Goal: Task Accomplishment & Management: Manage account settings

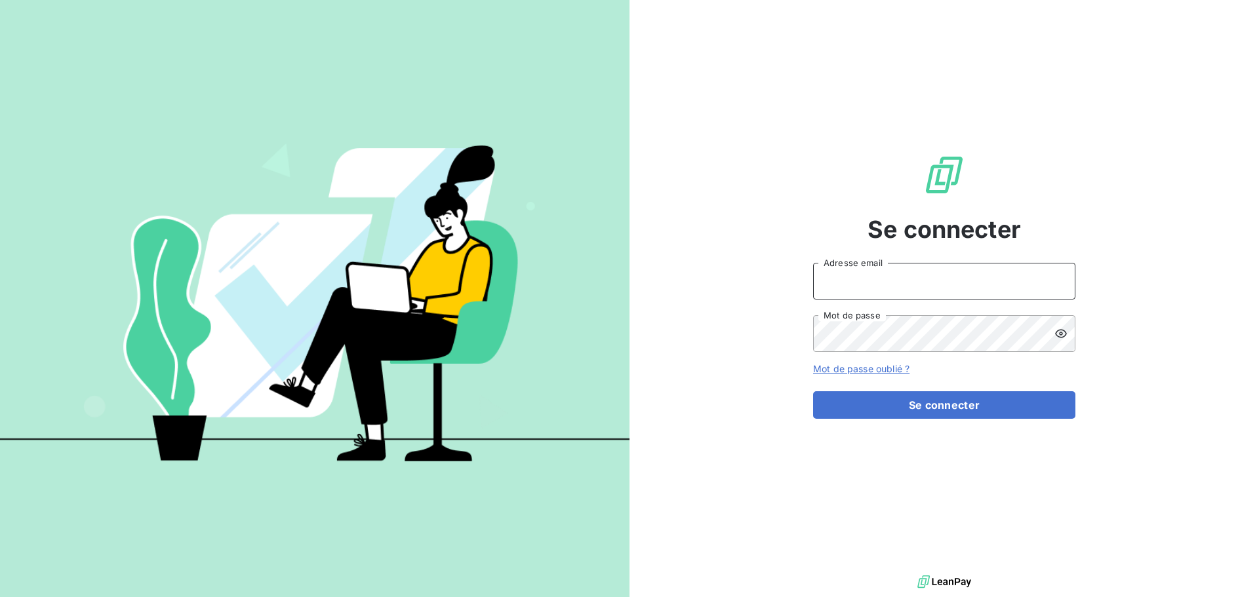
click at [879, 277] on input "Adresse email" at bounding box center [944, 281] width 262 height 37
type input "s.burger@ttm-environnement.fr"
click at [813, 391] on button "Se connecter" at bounding box center [944, 405] width 262 height 28
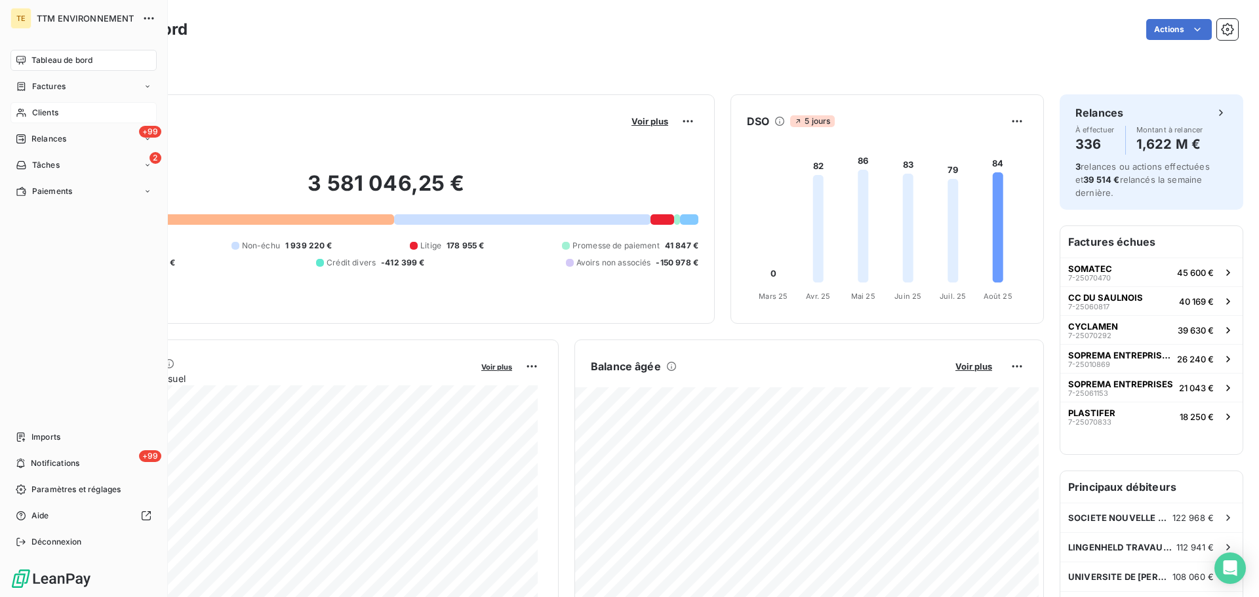
click at [30, 110] on div "Clients" at bounding box center [83, 112] width 146 height 21
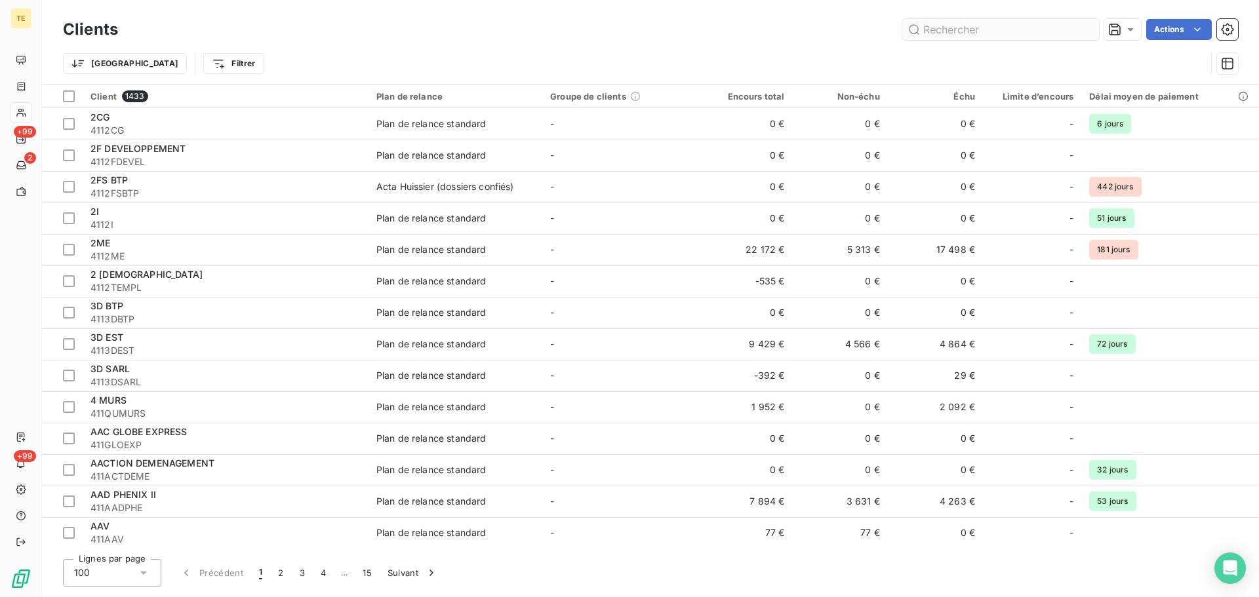
click at [957, 34] on input "text" at bounding box center [1000, 29] width 197 height 21
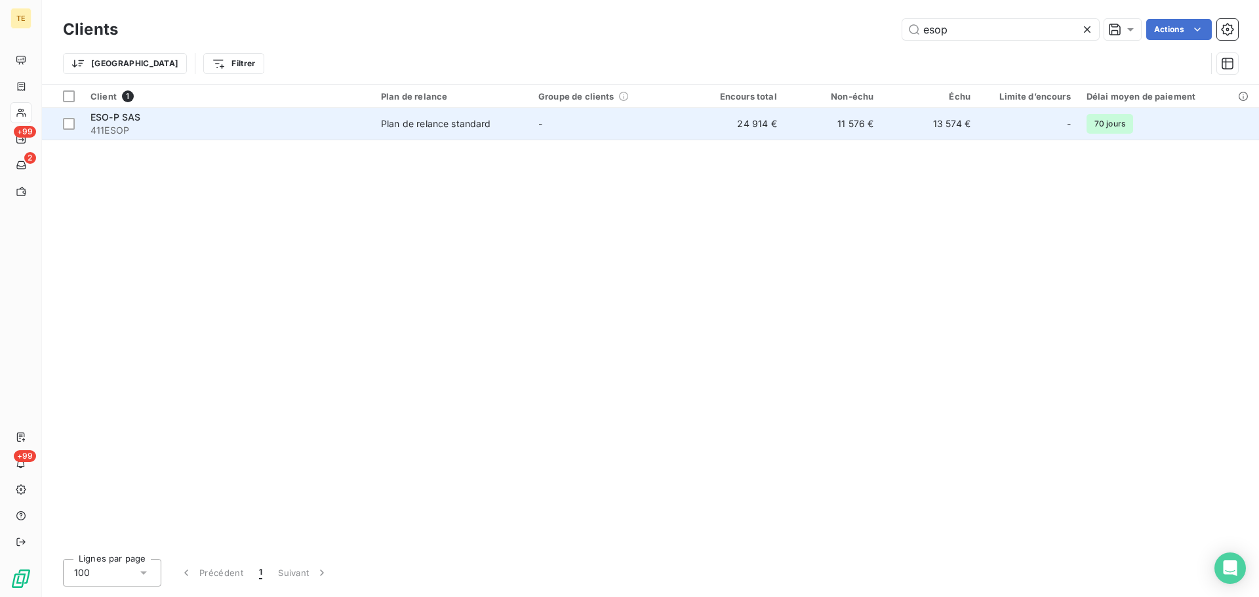
type input "esop"
click at [478, 121] on div "Plan de relance standard" at bounding box center [436, 123] width 110 height 13
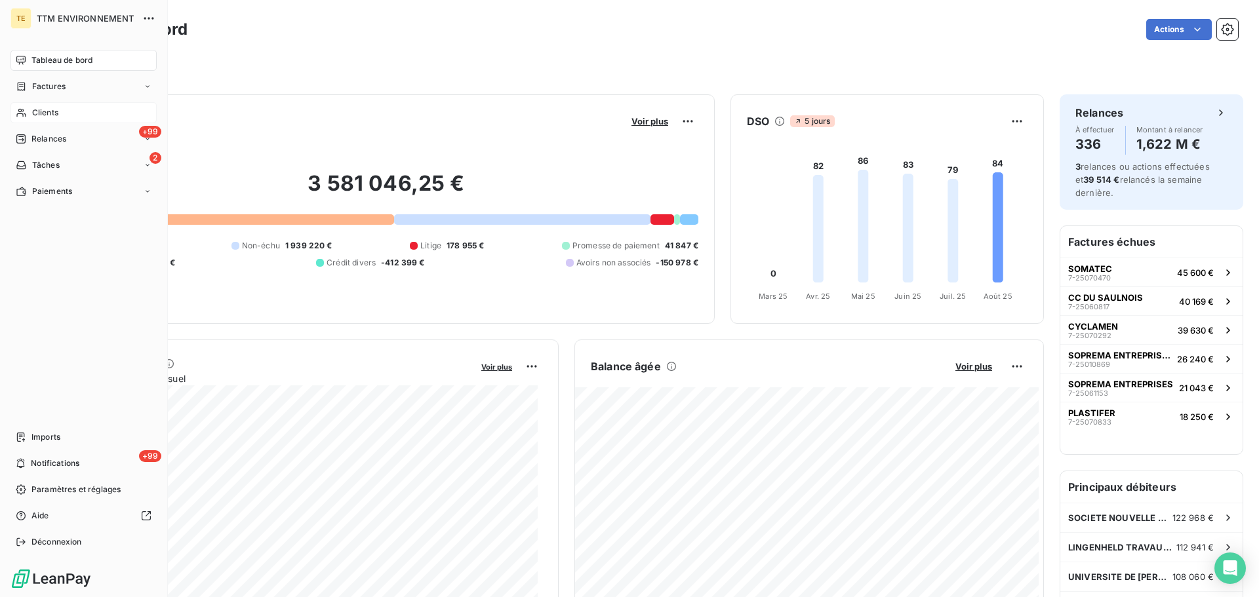
click at [52, 114] on span "Clients" at bounding box center [45, 113] width 26 height 12
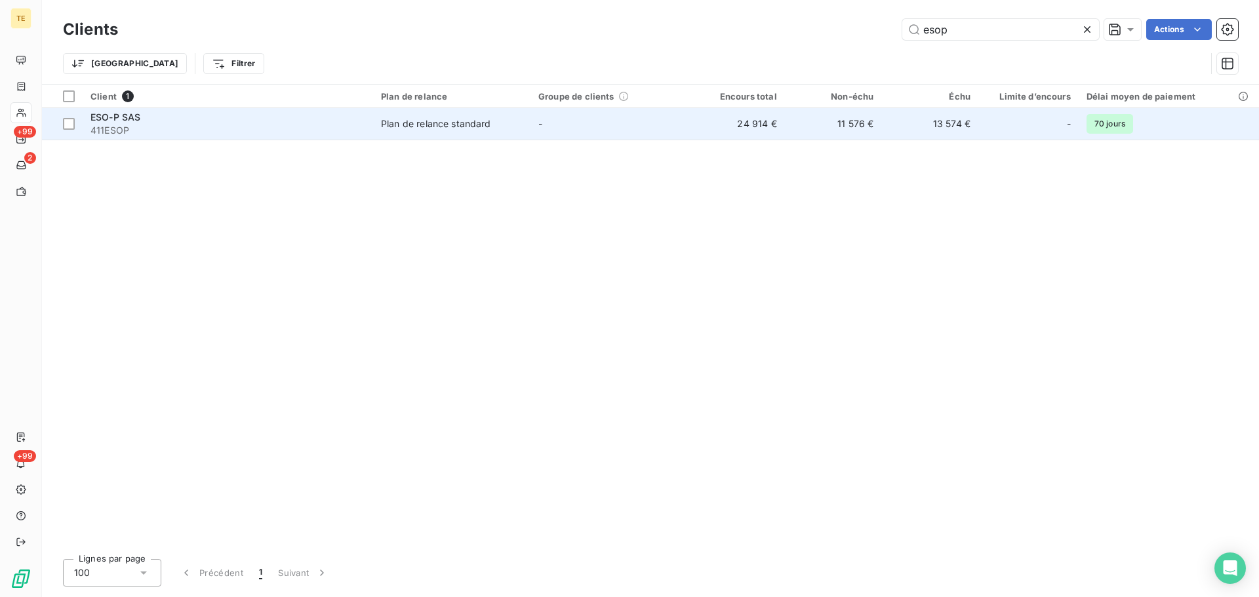
type input "esop"
click at [130, 123] on div "ESO-P SAS 411ESOP" at bounding box center [227, 124] width 275 height 26
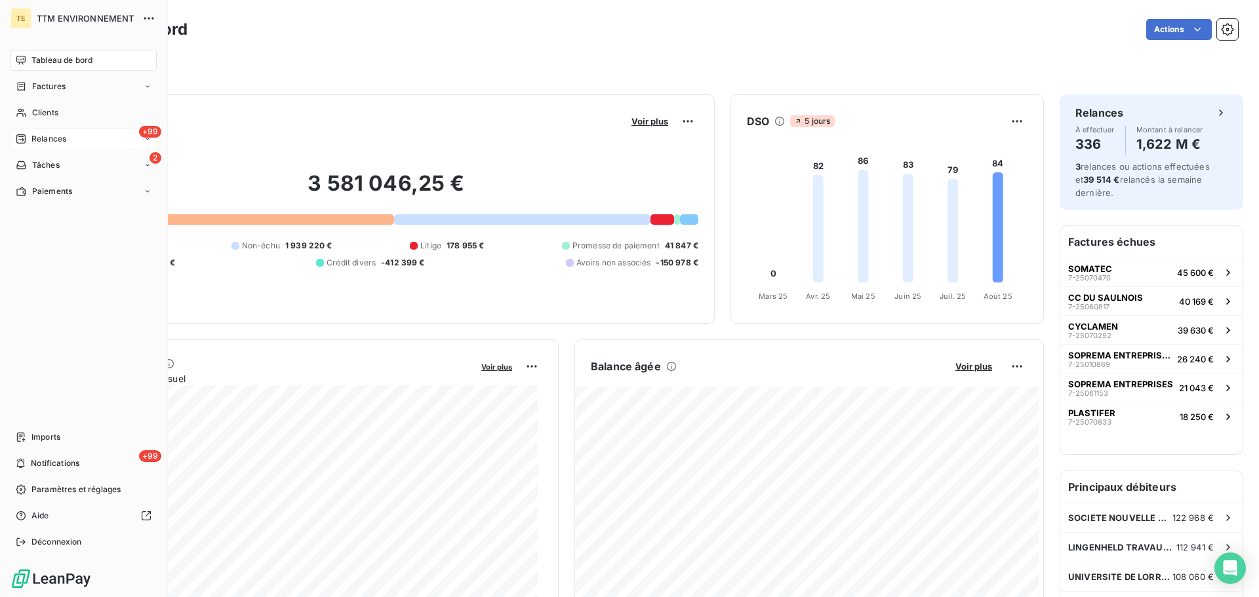
click at [44, 134] on span "Relances" at bounding box center [48, 139] width 35 height 12
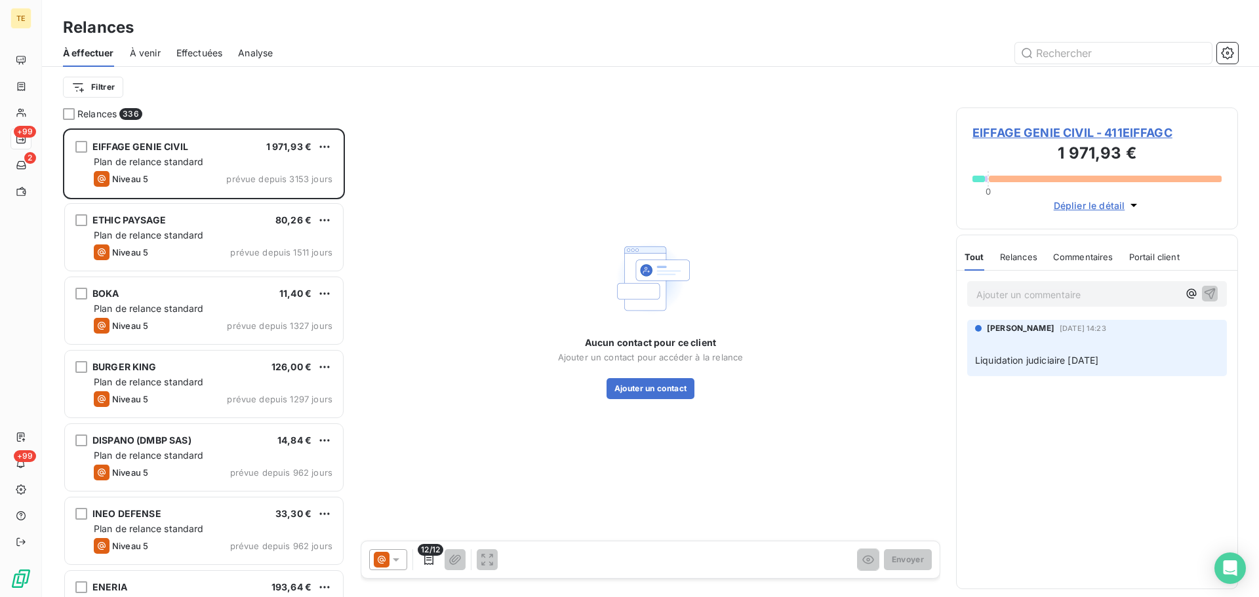
scroll to position [459, 272]
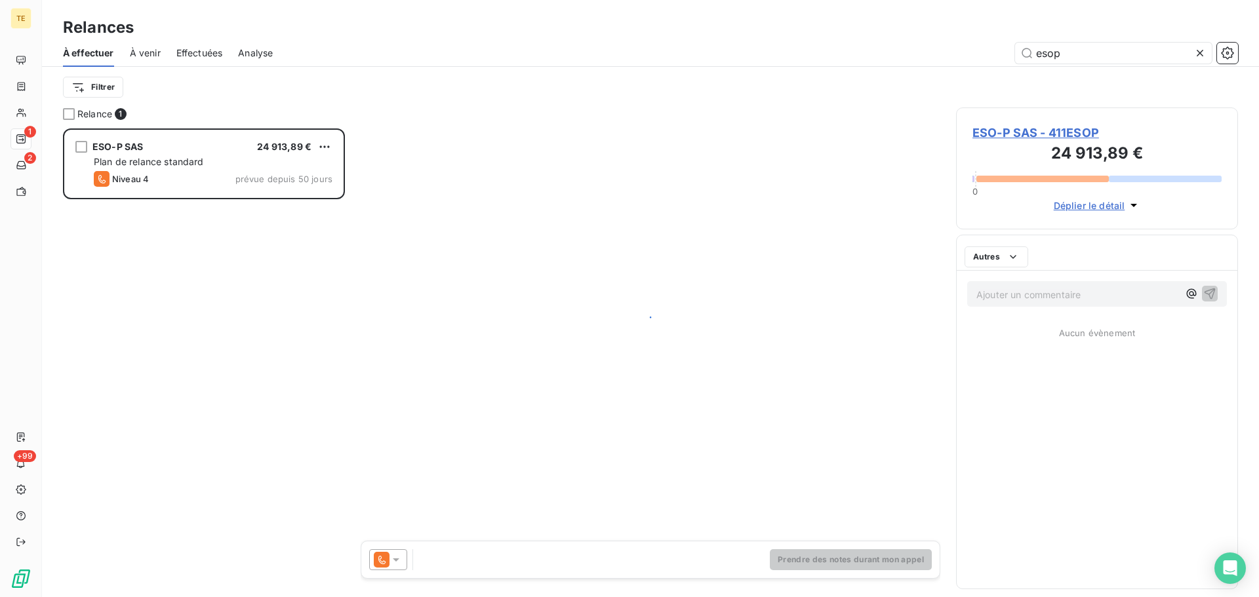
scroll to position [459, 272]
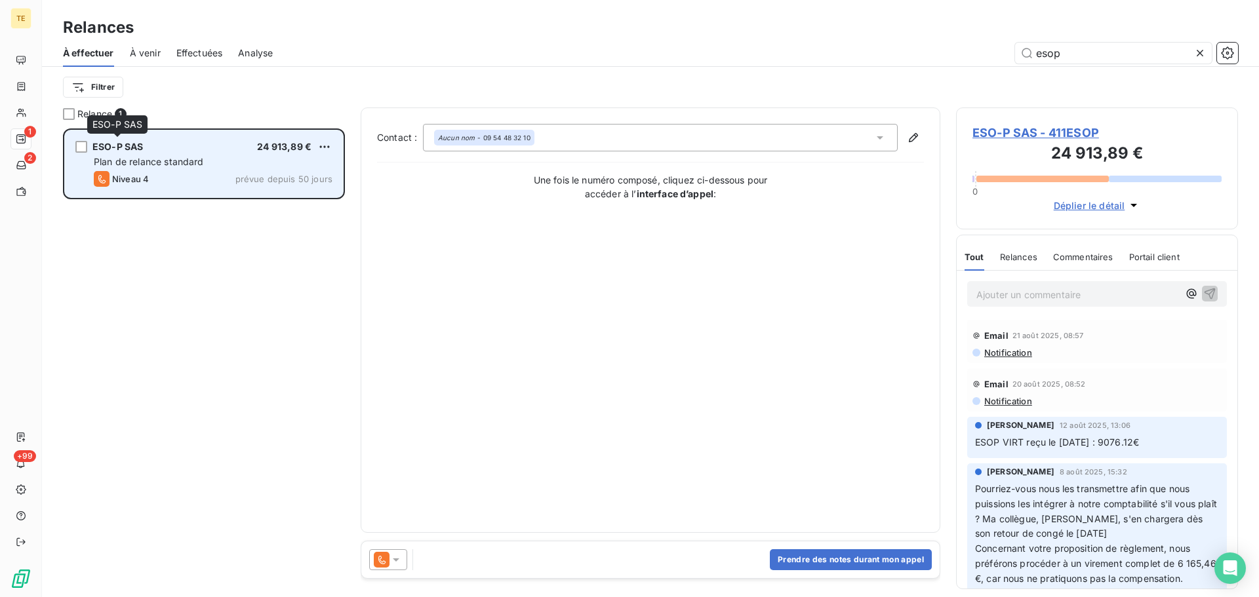
type input "esop"
click at [141, 151] on span "ESO-P SAS" at bounding box center [117, 146] width 50 height 11
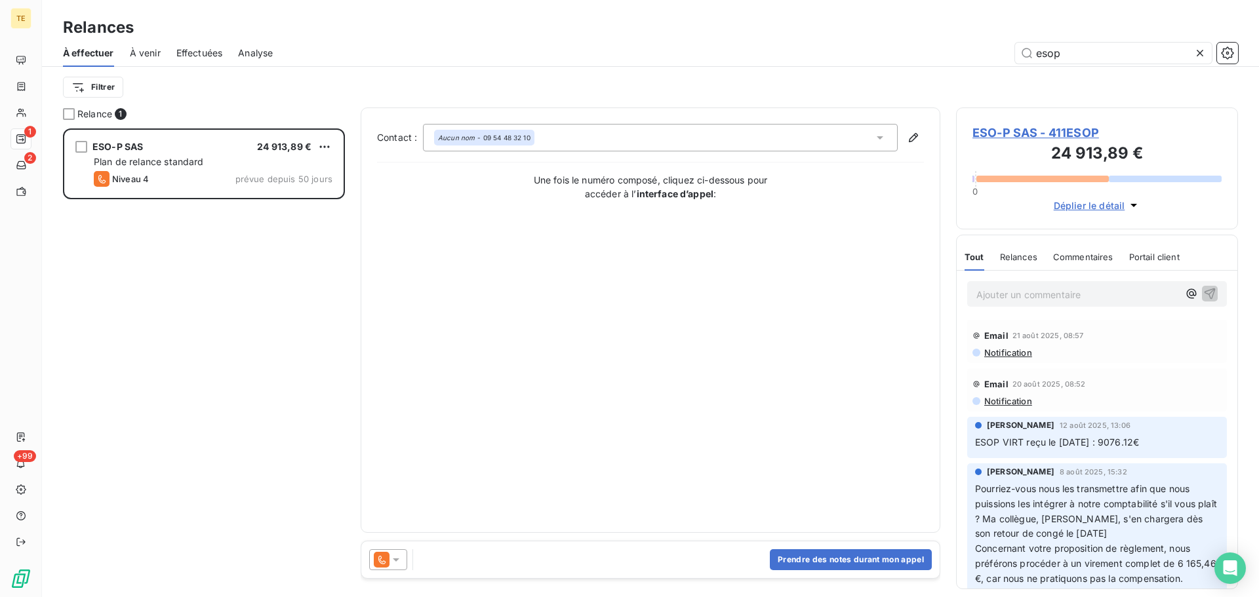
click at [1026, 354] on span "Notification" at bounding box center [1007, 353] width 49 height 10
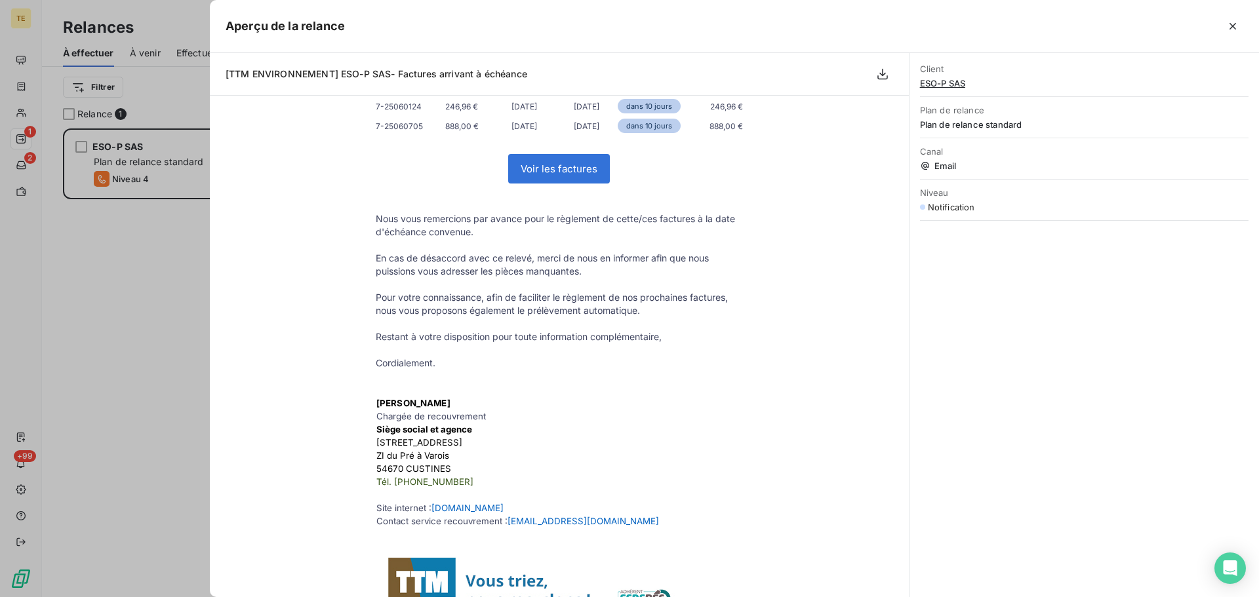
scroll to position [0, 0]
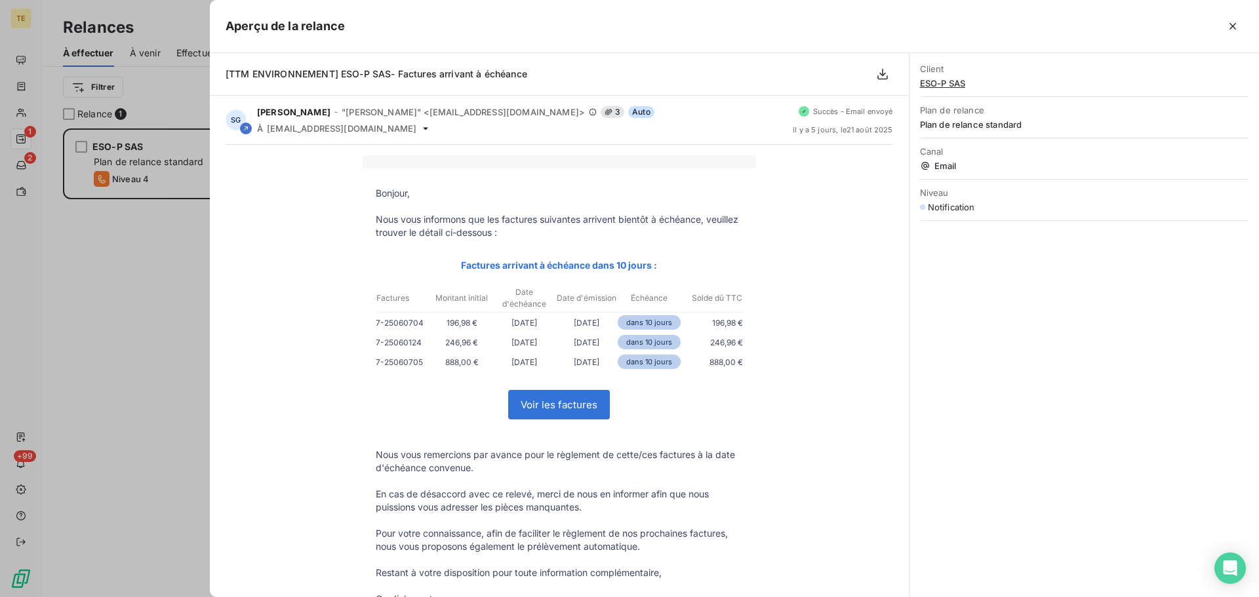
click at [159, 280] on div at bounding box center [629, 298] width 1259 height 597
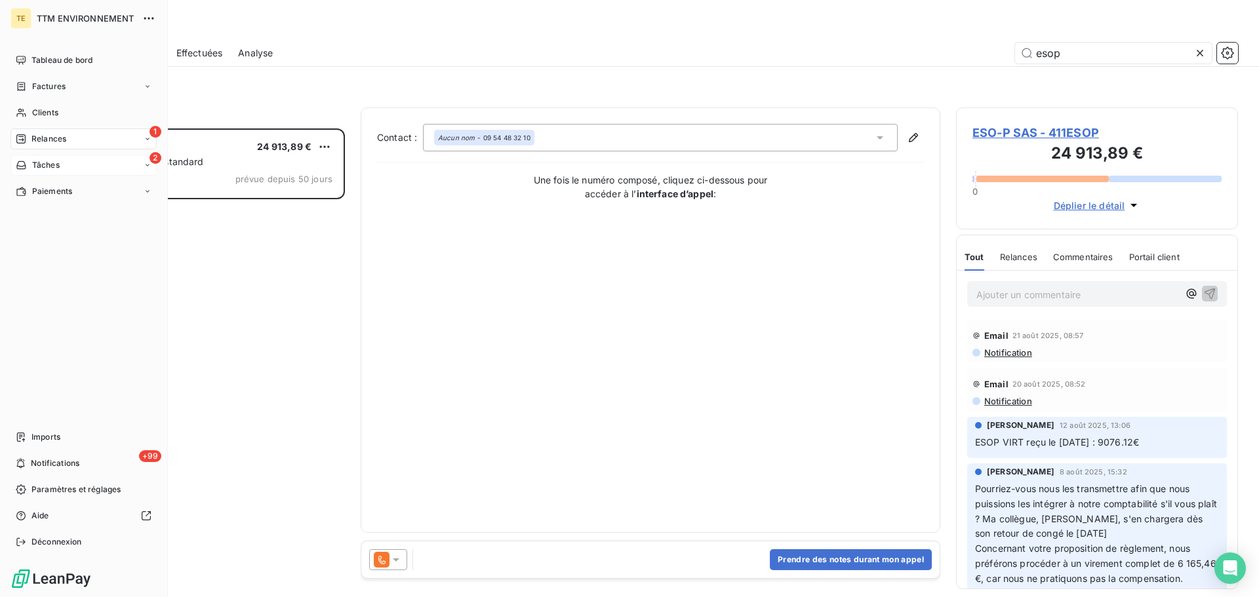
click at [46, 161] on span "Tâches" at bounding box center [46, 165] width 28 height 12
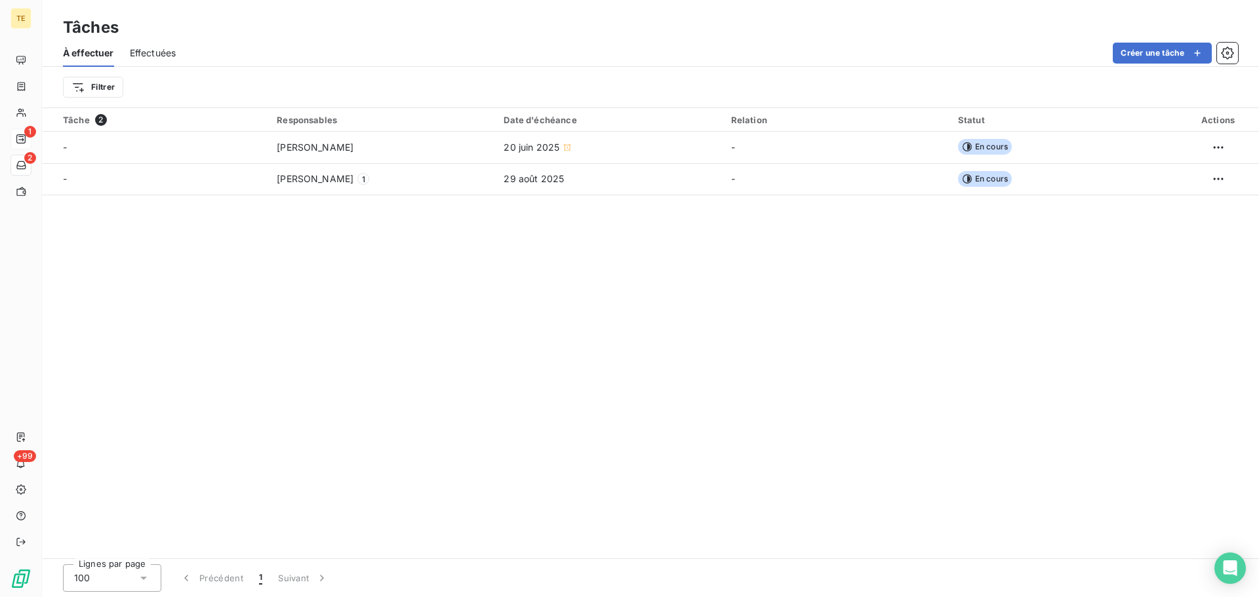
click at [148, 49] on span "Effectuées" at bounding box center [153, 53] width 47 height 13
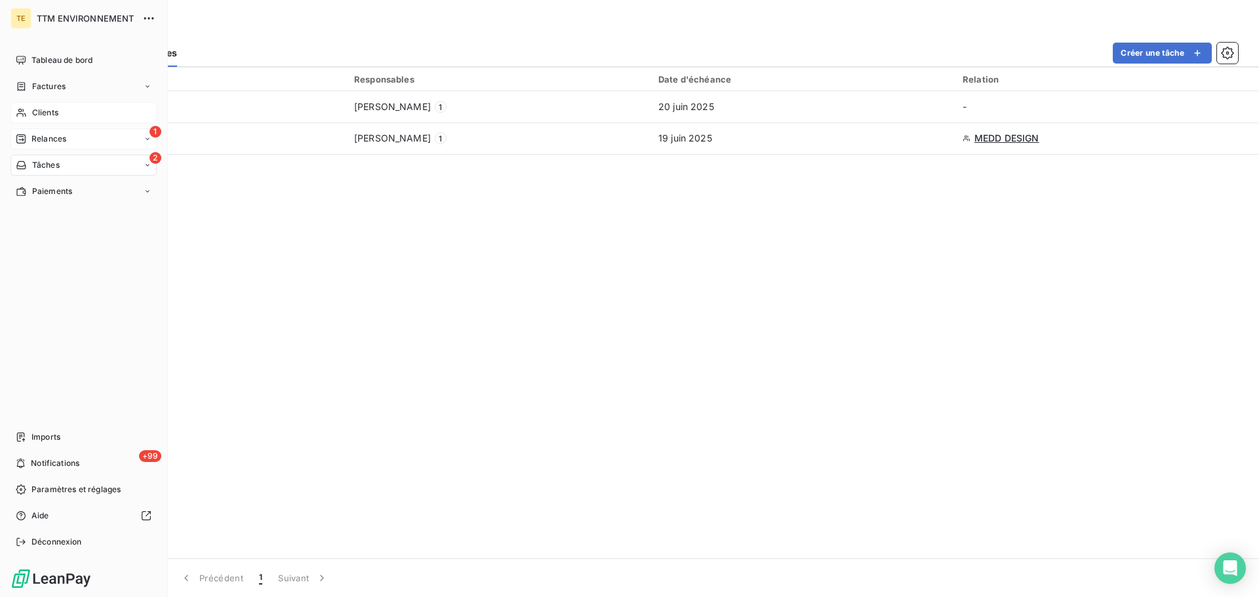
click at [62, 110] on div "Clients" at bounding box center [83, 112] width 146 height 21
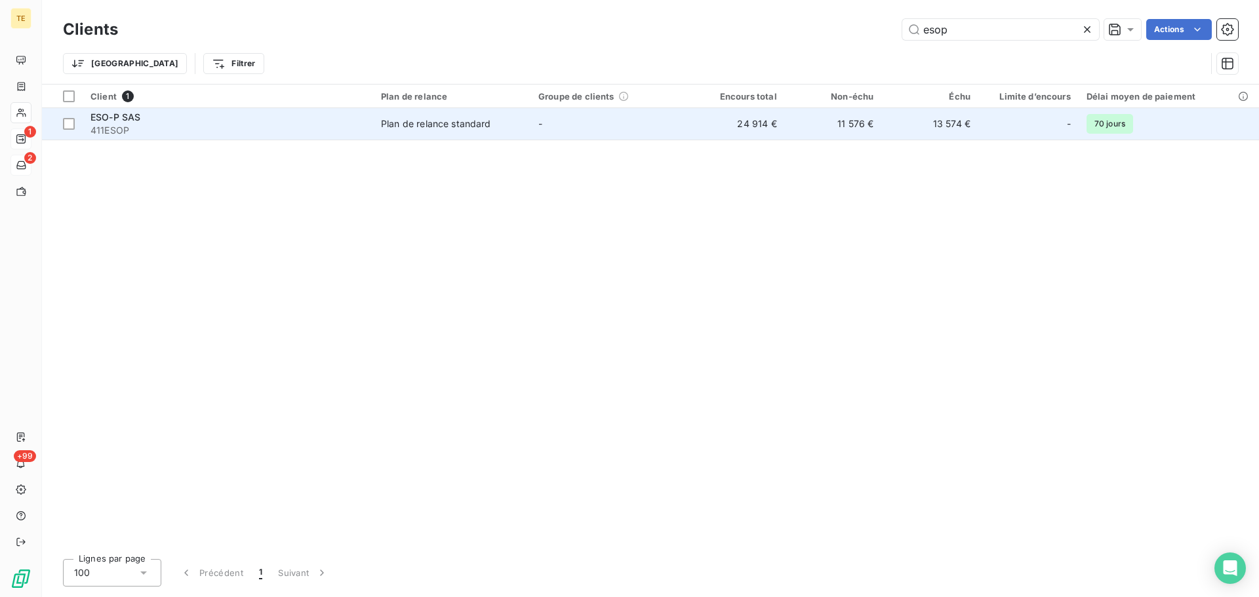
type input "esop"
click at [953, 120] on td "13 574 €" at bounding box center [929, 123] width 97 height 31
